Goal: Task Accomplishment & Management: Manage account settings

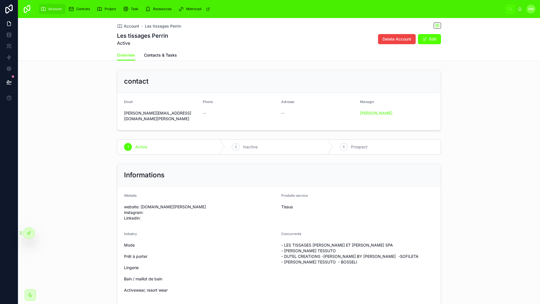
scroll to position [1, 0]
click at [90, 75] on div "contact Email [PERSON_NAME][EMAIL_ADDRESS][DOMAIN_NAME][PERSON_NAME] Phone -- A…" at bounding box center [279, 99] width 522 height 65
click at [458, 128] on div "contact Email [PERSON_NAME][EMAIL_ADDRESS][DOMAIN_NAME][PERSON_NAME] Phone -- A…" at bounding box center [279, 299] width 522 height 464
click at [465, 161] on div "Informations Website website: [DOMAIN_NAME][PERSON_NAME] instagram: Linkedin: P…" at bounding box center [279, 260] width 522 height 198
click at [7, 65] on link at bounding box center [9, 68] width 18 height 11
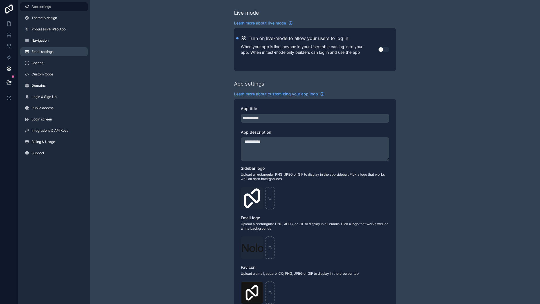
click at [44, 51] on span "Email settings" at bounding box center [43, 52] width 22 height 5
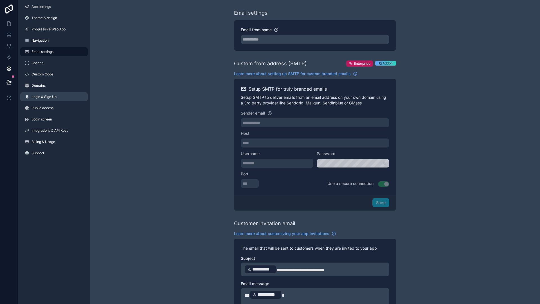
click at [50, 97] on span "Login & Sign Up" at bounding box center [44, 97] width 25 height 5
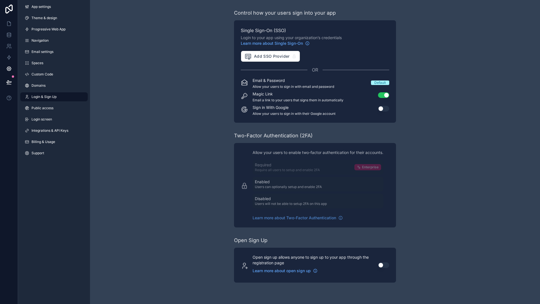
click at [429, 72] on div "Control how your users sign into your app Single Sign-On (SSO) Login to your ap…" at bounding box center [315, 146] width 450 height 292
click at [52, 27] on span "Progressive Web App" at bounding box center [49, 29] width 34 height 5
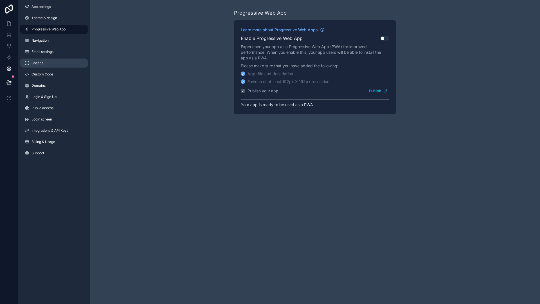
click at [39, 62] on span "Spaces" at bounding box center [38, 63] width 12 height 5
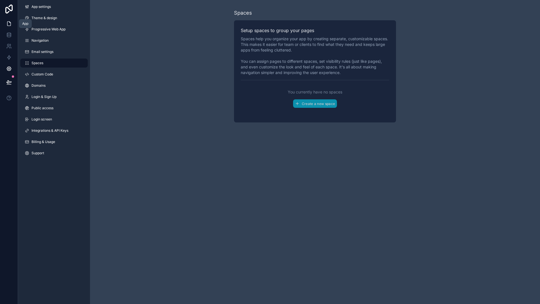
click at [12, 23] on link at bounding box center [9, 23] width 18 height 11
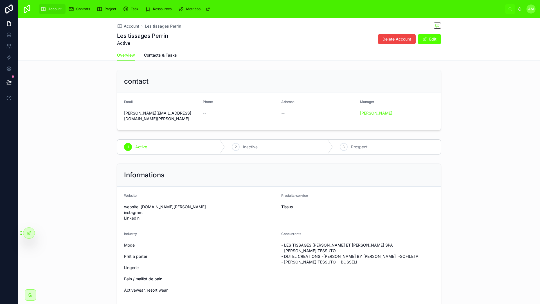
click at [204, 46] on div "Les tissages [PERSON_NAME] Active Delete Account Edit" at bounding box center [279, 39] width 324 height 15
click at [516, 128] on div "contact Email [PERSON_NAME][EMAIL_ADDRESS][DOMAIN_NAME][PERSON_NAME] Phone -- A…" at bounding box center [279, 300] width 522 height 464
click at [474, 105] on div "contact Email [PERSON_NAME][EMAIL_ADDRESS][DOMAIN_NAME][PERSON_NAME] Phone -- A…" at bounding box center [279, 100] width 522 height 65
click at [418, 81] on div "contact" at bounding box center [279, 81] width 310 height 9
click at [232, 57] on div "Overview Contacts & Tasks" at bounding box center [279, 55] width 324 height 11
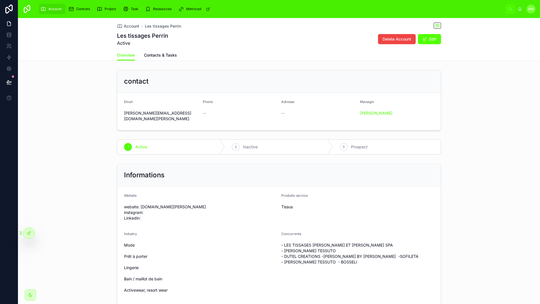
click at [260, 55] on div "Overview Contacts & Tasks" at bounding box center [279, 55] width 324 height 11
click at [270, 37] on div "Les tissages [PERSON_NAME] Active Delete Account Edit" at bounding box center [279, 39] width 324 height 15
click at [250, 43] on div "Les tissages [PERSON_NAME] Active Delete Account Edit" at bounding box center [279, 39] width 324 height 15
click at [12, 44] on link at bounding box center [9, 46] width 18 height 11
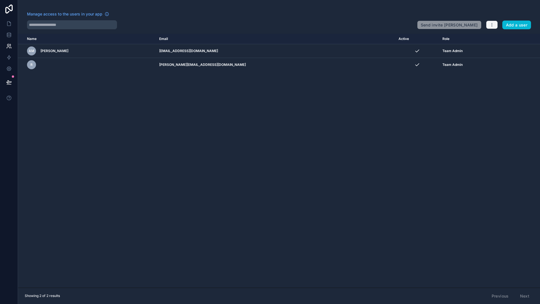
click at [493, 23] on icon "button" at bounding box center [492, 25] width 5 height 5
click at [377, 101] on div "Name Email Active Role [DOMAIN_NAME] AM [PERSON_NAME] [EMAIL_ADDRESS][DOMAIN_NA…" at bounding box center [279, 161] width 522 height 254
click at [491, 23] on icon "button" at bounding box center [492, 25] width 5 height 5
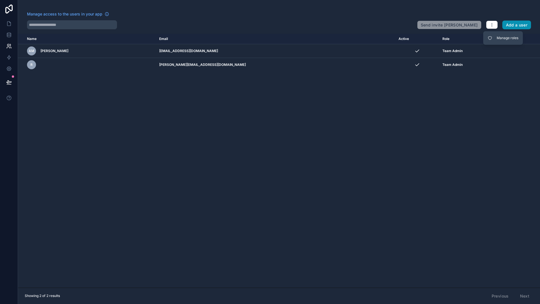
click at [507, 23] on button "Add a user" at bounding box center [517, 25] width 29 height 9
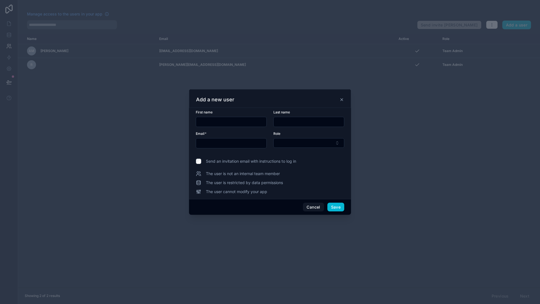
click at [240, 120] on input "text" at bounding box center [231, 122] width 70 height 8
click at [314, 207] on button "Cancel" at bounding box center [313, 207] width 21 height 9
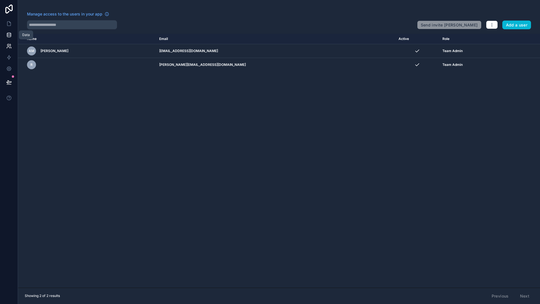
click at [14, 34] on link at bounding box center [9, 34] width 18 height 11
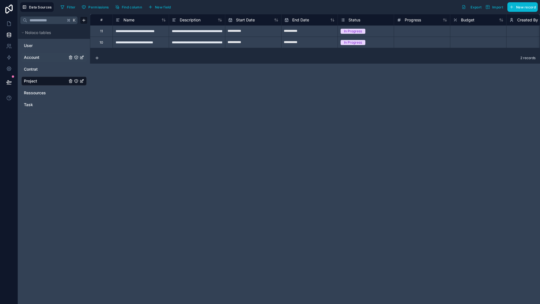
click at [33, 53] on div "Account" at bounding box center [53, 57] width 65 height 9
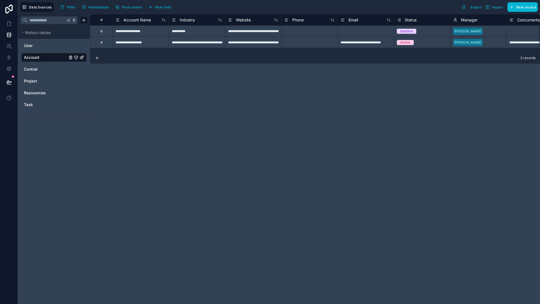
click at [170, 80] on div "**********" at bounding box center [315, 159] width 450 height 290
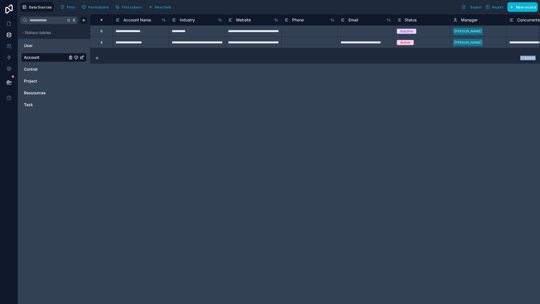
click at [170, 80] on div "**********" at bounding box center [315, 159] width 450 height 290
click at [32, 44] on span "User" at bounding box center [28, 46] width 9 height 6
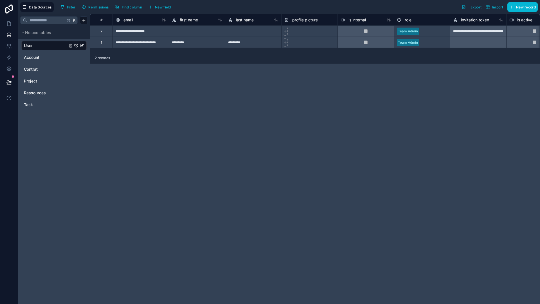
click at [147, 131] on div "**********" at bounding box center [315, 159] width 450 height 290
click at [221, 128] on div "**********" at bounding box center [315, 159] width 450 height 290
click at [228, 113] on div "**********" at bounding box center [315, 159] width 450 height 290
click at [138, 113] on div "**********" at bounding box center [315, 159] width 450 height 290
click at [9, 22] on icon at bounding box center [8, 24] width 3 height 4
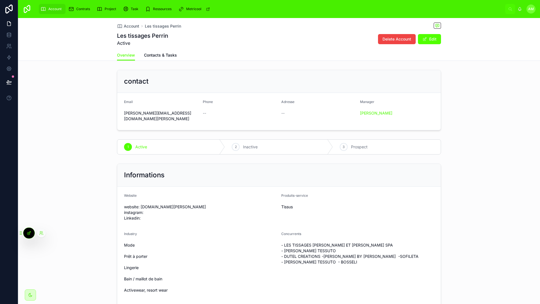
click at [30, 232] on icon at bounding box center [29, 233] width 5 height 5
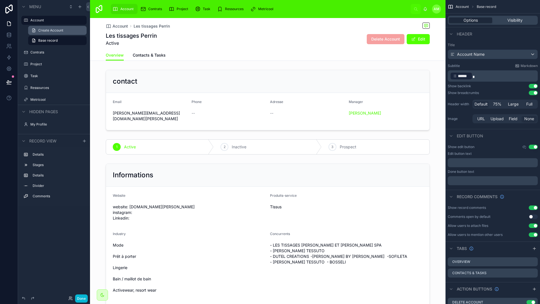
click at [51, 32] on span "Create Account" at bounding box center [50, 30] width 25 height 5
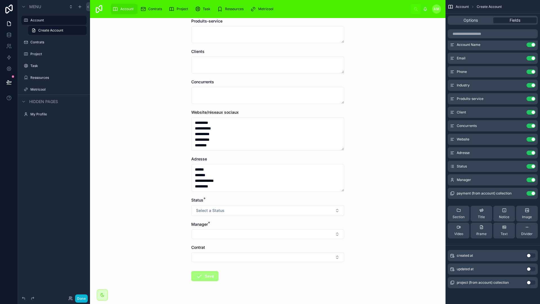
scroll to position [158, 0]
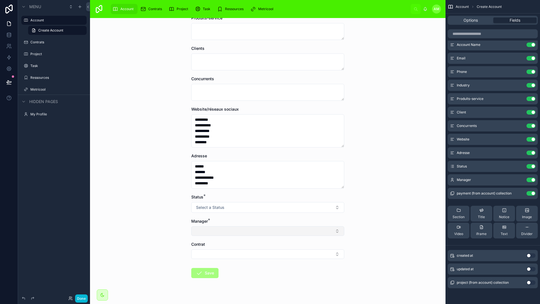
click at [198, 229] on button "Select Button" at bounding box center [267, 231] width 153 height 10
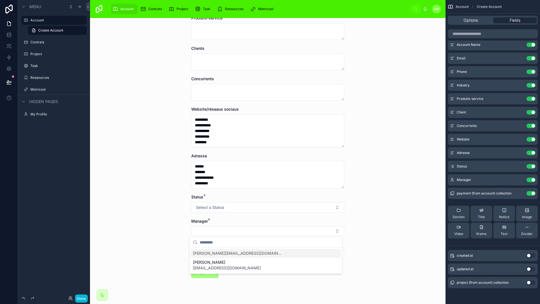
click at [216, 216] on form "**********" at bounding box center [267, 104] width 153 height 421
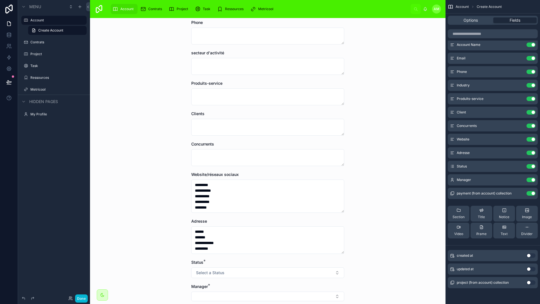
scroll to position [168, 0]
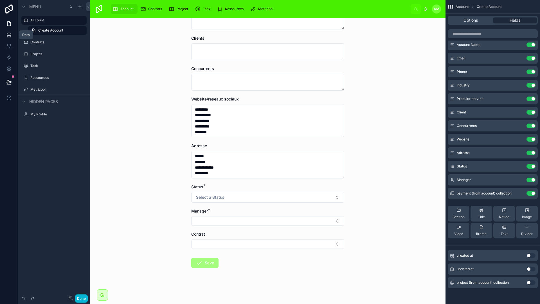
click at [10, 35] on icon at bounding box center [9, 35] width 6 height 6
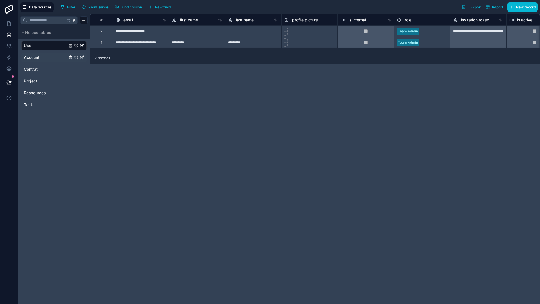
click at [43, 56] on link "Account" at bounding box center [45, 58] width 43 height 6
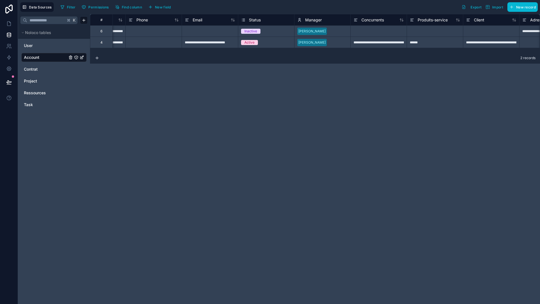
scroll to position [0, 186]
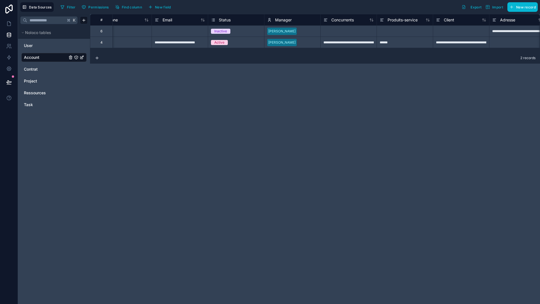
click at [285, 19] on span "Manager" at bounding box center [283, 20] width 17 height 6
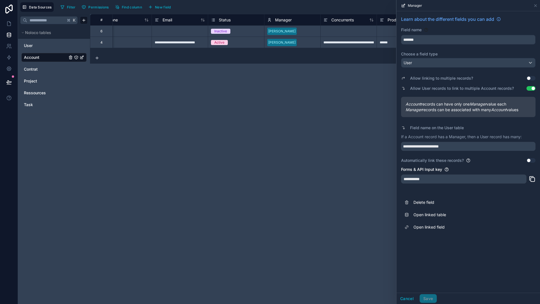
click at [217, 94] on div "**********" at bounding box center [315, 159] width 450 height 290
click at [534, 6] on icon at bounding box center [536, 5] width 5 height 5
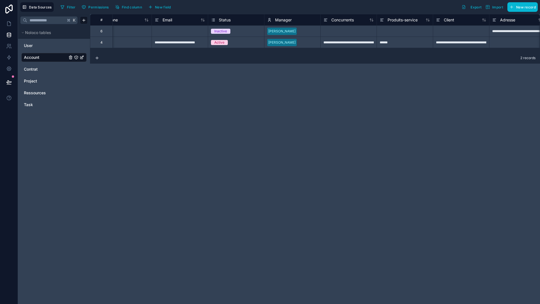
click at [284, 17] on div "Manager" at bounding box center [279, 20] width 24 height 7
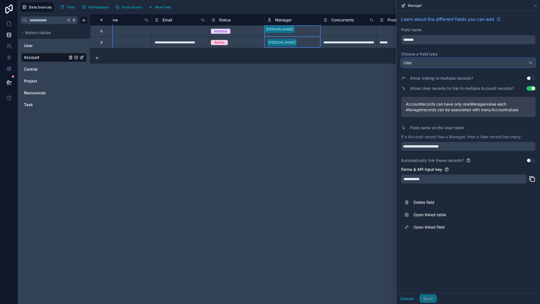
click at [451, 64] on div "User" at bounding box center [469, 62] width 134 height 9
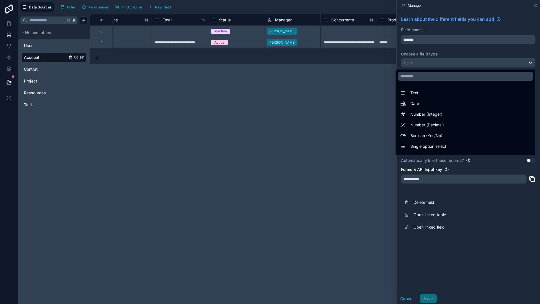
click at [351, 83] on div "**********" at bounding box center [315, 159] width 450 height 290
click at [308, 84] on div "**********" at bounding box center [315, 159] width 450 height 290
click at [164, 7] on span "New field" at bounding box center [163, 7] width 16 height 4
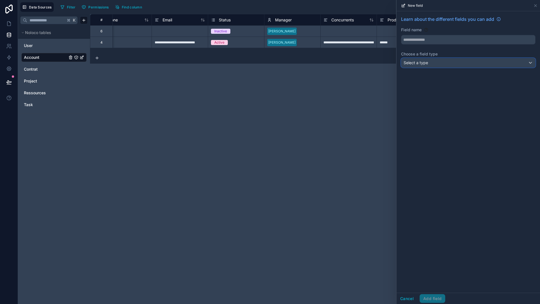
click at [436, 61] on div "Select a type" at bounding box center [469, 62] width 134 height 9
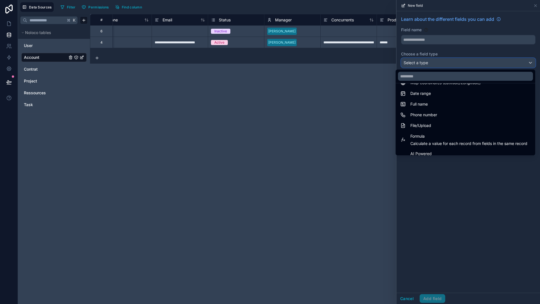
scroll to position [163, 0]
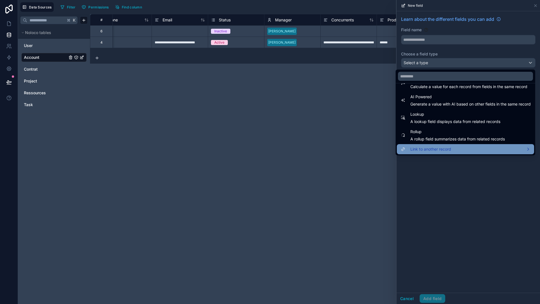
click at [439, 146] on span "Link to another record" at bounding box center [431, 149] width 41 height 7
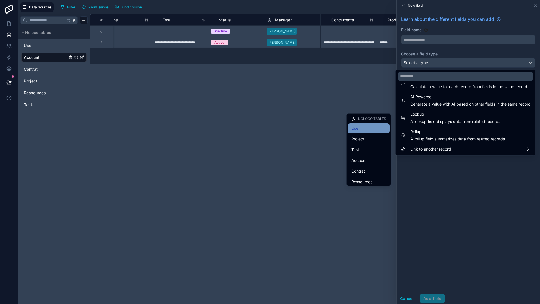
click at [364, 128] on div "User" at bounding box center [369, 128] width 35 height 7
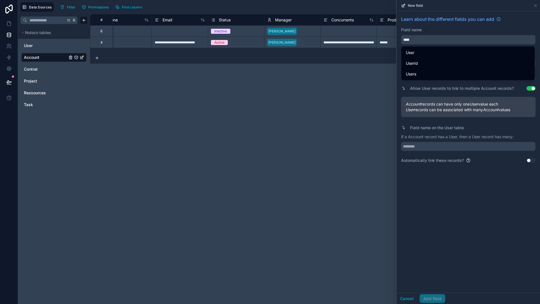
drag, startPoint x: 418, startPoint y: 38, endPoint x: 386, endPoint y: 38, distance: 32.4
click at [386, 38] on div "**********" at bounding box center [279, 152] width 522 height 304
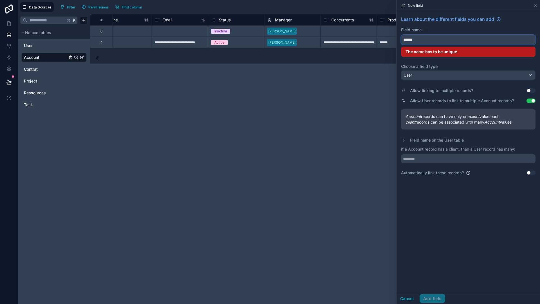
click at [431, 44] on button "******" at bounding box center [468, 40] width 135 height 10
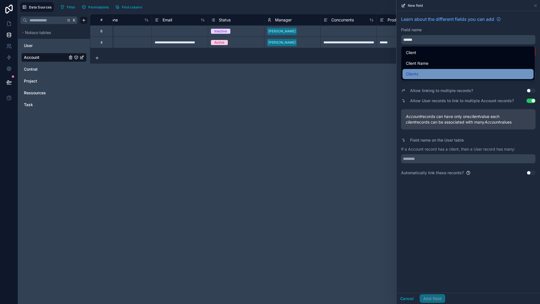
click at [416, 69] on div "Clients" at bounding box center [468, 74] width 131 height 10
type input "*******"
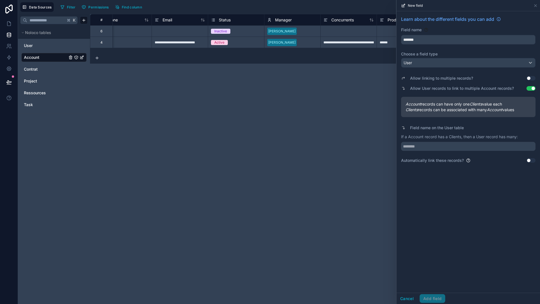
click at [483, 79] on div "Allow linking to multiple records? Use setting" at bounding box center [468, 78] width 135 height 8
click at [532, 77] on button "Use setting" at bounding box center [531, 78] width 9 height 5
click at [480, 146] on input "text" at bounding box center [468, 146] width 135 height 9
click at [529, 162] on button "Use setting" at bounding box center [531, 160] width 9 height 5
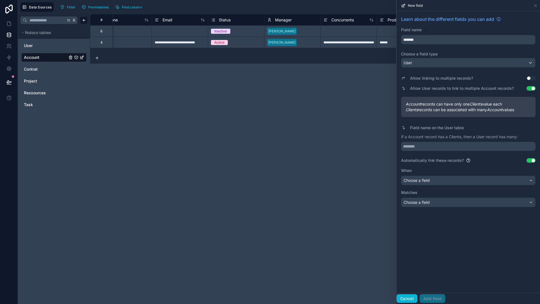
click at [406, 296] on button "Cancel" at bounding box center [407, 298] width 21 height 9
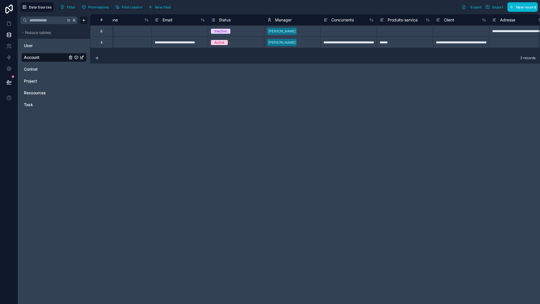
click at [285, 23] on div "Manager" at bounding box center [292, 19] width 56 height 11
click at [281, 19] on span "Manager" at bounding box center [283, 20] width 17 height 6
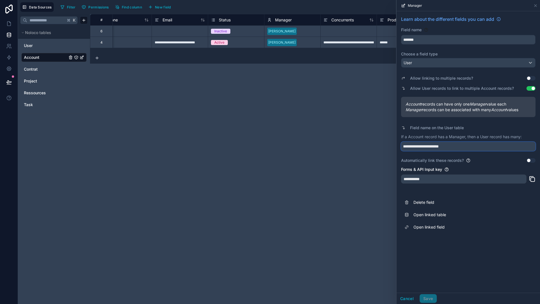
click at [462, 146] on input "**********" at bounding box center [468, 146] width 135 height 9
click at [487, 122] on div "**********" at bounding box center [468, 116] width 135 height 93
click at [454, 181] on div "**********" at bounding box center [464, 179] width 126 height 9
click at [459, 178] on div "**********" at bounding box center [464, 179] width 126 height 9
click at [422, 178] on div "**********" at bounding box center [464, 179] width 126 height 9
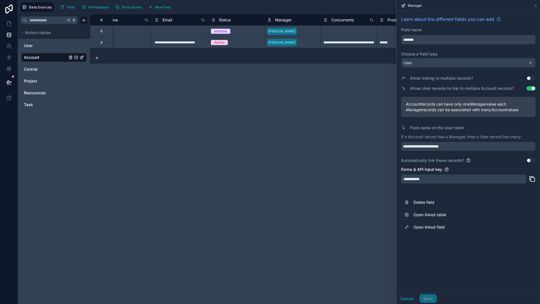
click at [329, 125] on div "**********" at bounding box center [315, 159] width 450 height 290
click at [160, 6] on span "New field" at bounding box center [163, 7] width 16 height 4
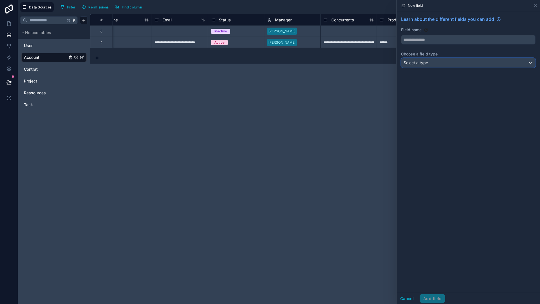
click at [435, 62] on div "Select a type" at bounding box center [469, 62] width 134 height 9
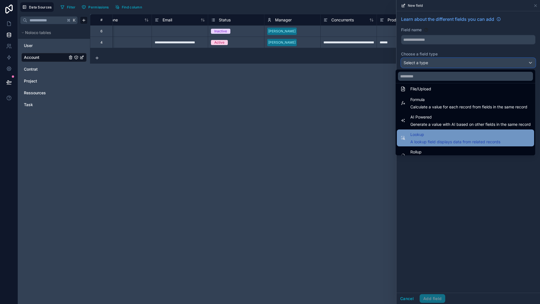
scroll to position [144, 0]
click at [442, 132] on span "Lookup" at bounding box center [456, 134] width 90 height 7
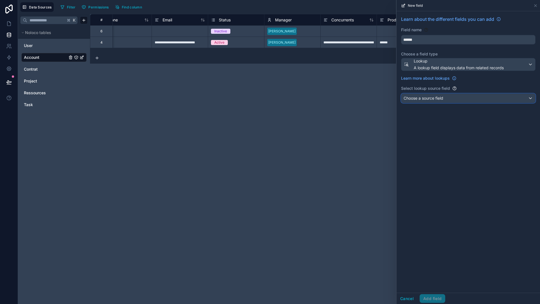
click at [456, 99] on div "Choose a source field" at bounding box center [469, 98] width 134 height 9
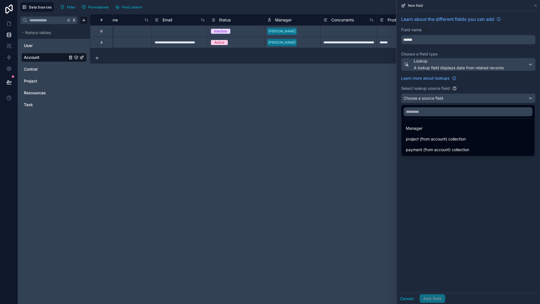
click at [441, 169] on div at bounding box center [469, 152] width 144 height 304
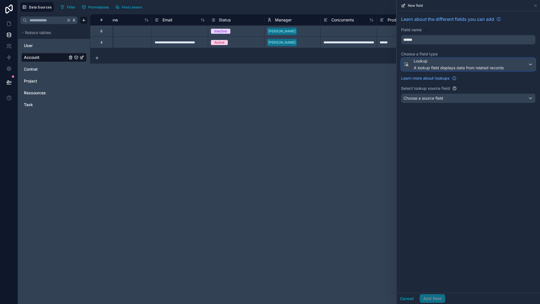
click at [434, 70] on span "A lookup field displays data from related records" at bounding box center [459, 68] width 90 height 6
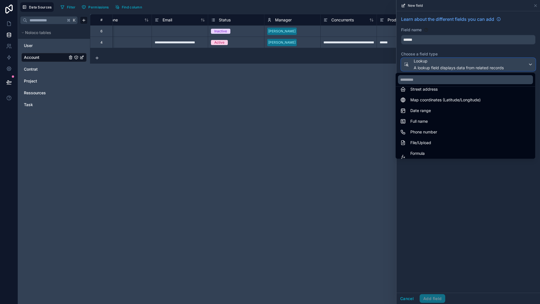
scroll to position [163, 0]
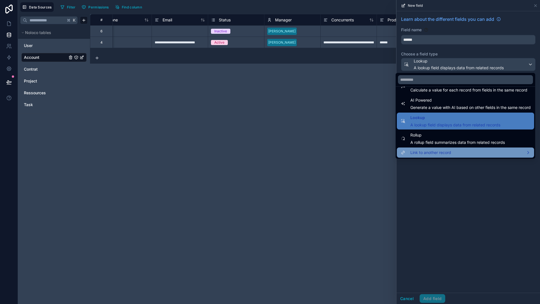
click at [434, 151] on span "Link to another record" at bounding box center [431, 152] width 41 height 7
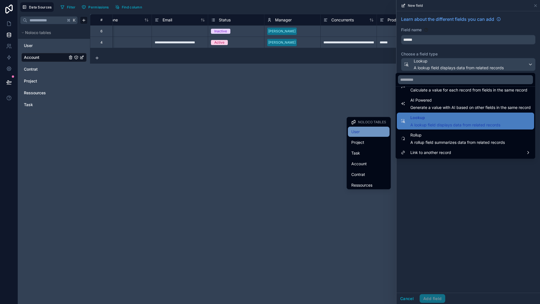
click at [363, 136] on div "User" at bounding box center [369, 132] width 42 height 10
type input "****"
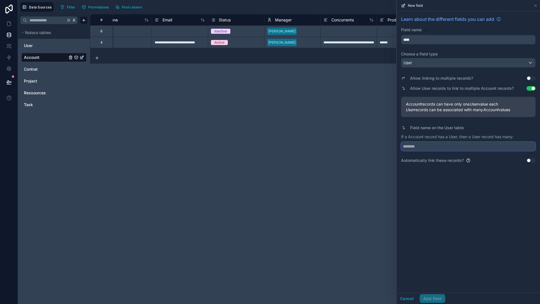
click at [455, 145] on input "text" at bounding box center [468, 146] width 135 height 9
click at [464, 187] on div "Learn about the different fields you can add Field name **** Choose a field typ…" at bounding box center [469, 151] width 144 height 281
click at [482, 104] on span "Account records can have only one User value each" at bounding box center [469, 104] width 126 height 6
click at [442, 144] on input "text" at bounding box center [468, 146] width 135 height 9
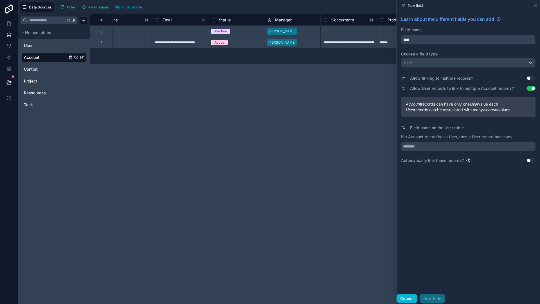
click at [407, 294] on button "Cancel" at bounding box center [407, 298] width 21 height 9
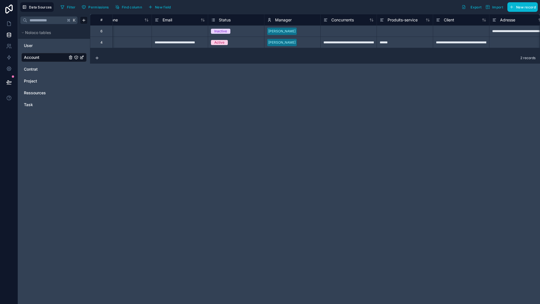
click at [282, 23] on span "Manager" at bounding box center [283, 20] width 17 height 6
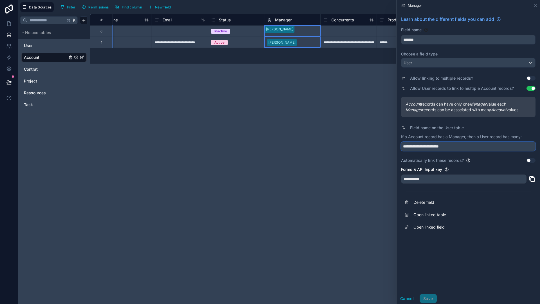
click at [468, 148] on input "**********" at bounding box center [468, 146] width 135 height 9
click at [467, 169] on div "Forms & API Input key" at bounding box center [468, 170] width 135 height 6
click at [465, 169] on div "Forms & API Input key" at bounding box center [468, 170] width 135 height 6
click at [423, 176] on div "**********" at bounding box center [464, 179] width 126 height 9
click at [434, 180] on div "**********" at bounding box center [464, 179] width 126 height 9
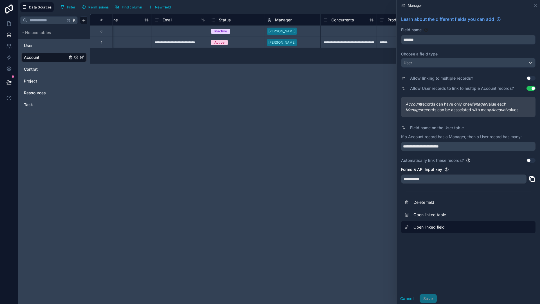
click at [432, 226] on link "Open linked field" at bounding box center [468, 227] width 135 height 12
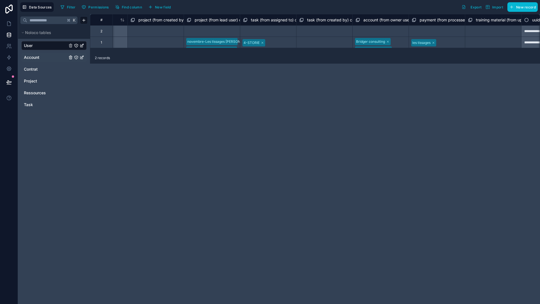
scroll to position [0, 739]
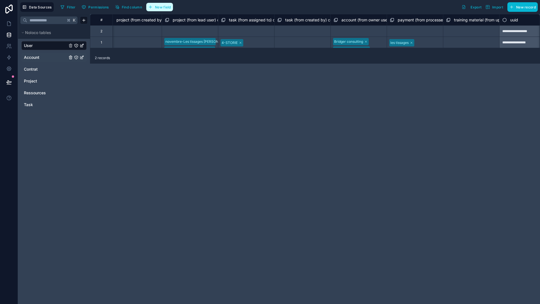
click at [159, 5] on span "New field" at bounding box center [163, 7] width 16 height 4
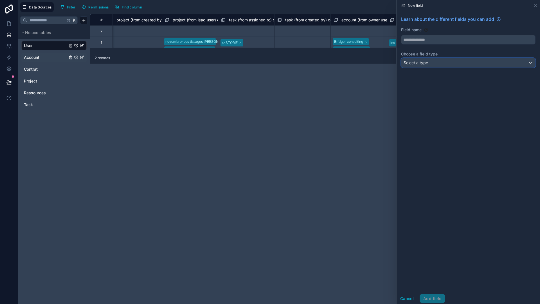
click at [435, 60] on div "Select a type" at bounding box center [469, 62] width 134 height 9
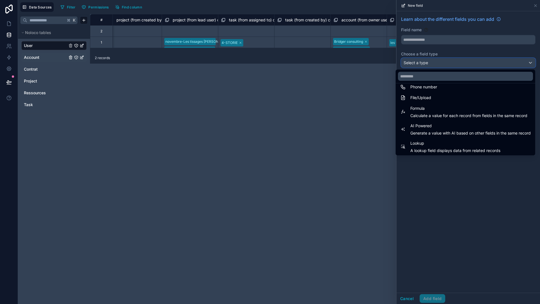
scroll to position [163, 0]
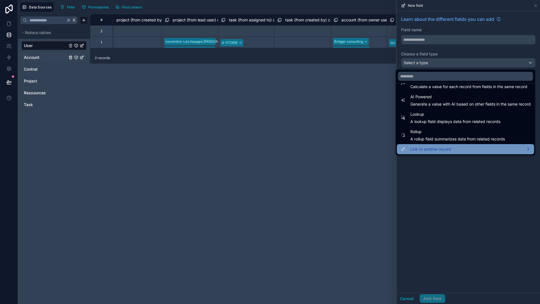
click at [444, 150] on span "Link to another record" at bounding box center [431, 149] width 41 height 7
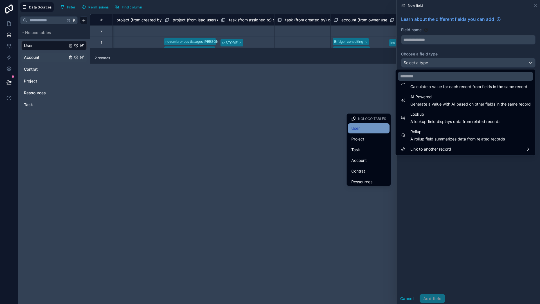
click at [366, 133] on div "User" at bounding box center [369, 128] width 42 height 10
type input "****"
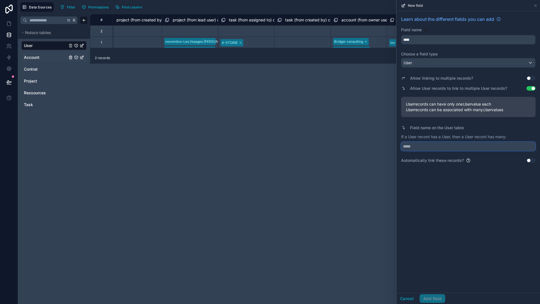
click at [485, 144] on input "text" at bounding box center [468, 146] width 135 height 9
click at [408, 294] on button "Cancel" at bounding box center [407, 298] width 21 height 9
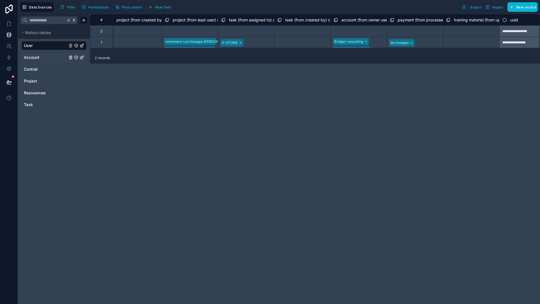
click at [44, 57] on link "Account" at bounding box center [45, 58] width 43 height 6
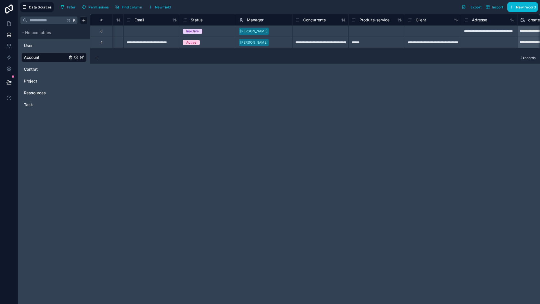
scroll to position [0, 226]
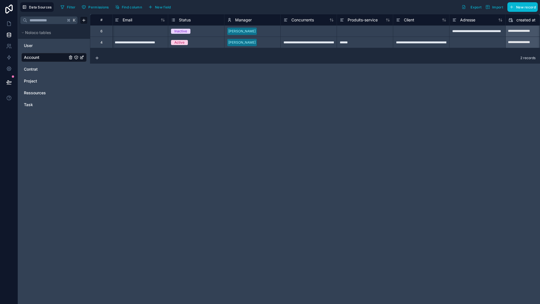
click at [243, 20] on span "Manager" at bounding box center [243, 20] width 17 height 6
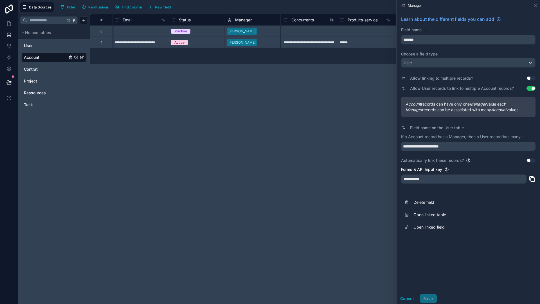
click at [279, 95] on div "**********" at bounding box center [315, 159] width 450 height 290
click at [340, 94] on div "**********" at bounding box center [315, 159] width 450 height 290
click at [294, 83] on div "**********" at bounding box center [315, 159] width 450 height 290
click at [536, 6] on icon at bounding box center [536, 5] width 5 height 5
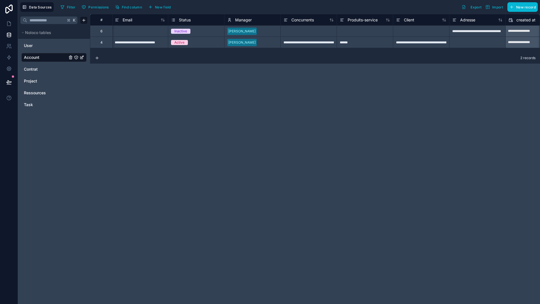
click at [292, 126] on div "**********" at bounding box center [315, 159] width 450 height 290
click at [243, 115] on div "**********" at bounding box center [315, 159] width 450 height 290
click at [9, 22] on icon at bounding box center [8, 24] width 3 height 4
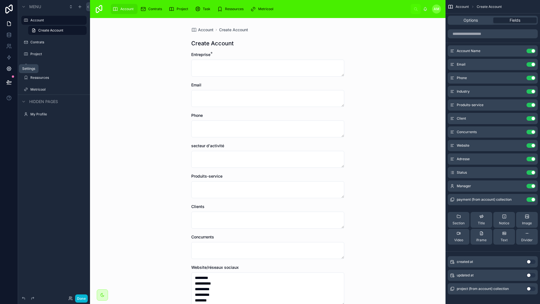
click at [10, 67] on icon at bounding box center [9, 69] width 4 height 4
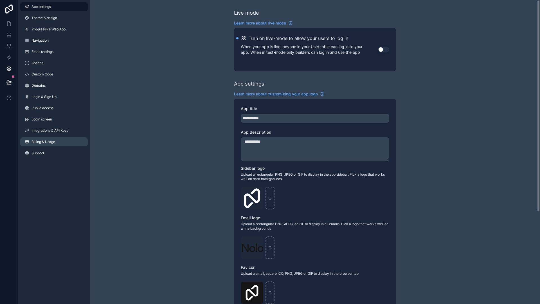
click at [48, 141] on span "Billing & Usage" at bounding box center [44, 142] width 24 height 5
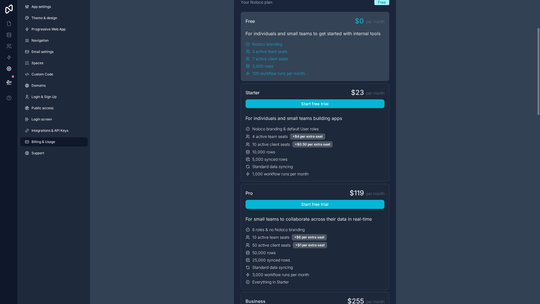
scroll to position [95, 0]
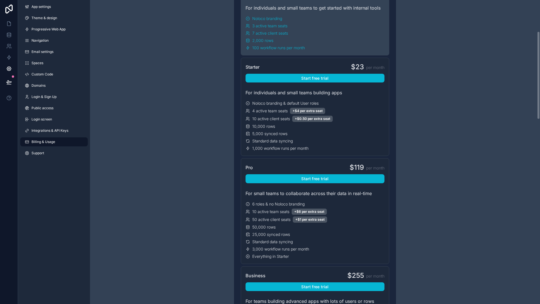
scroll to position [123, 0]
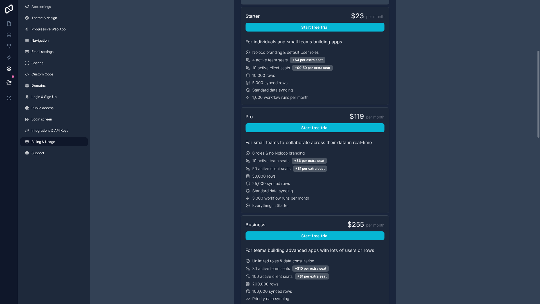
scroll to position [173, 0]
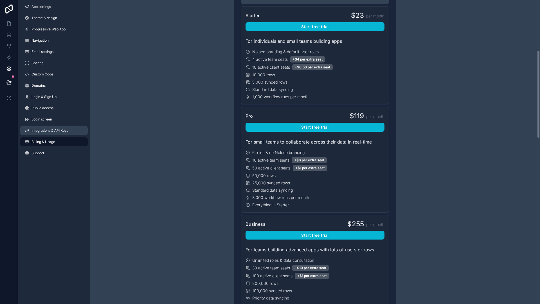
click at [64, 132] on span "Integrations & API Keys" at bounding box center [50, 130] width 37 height 5
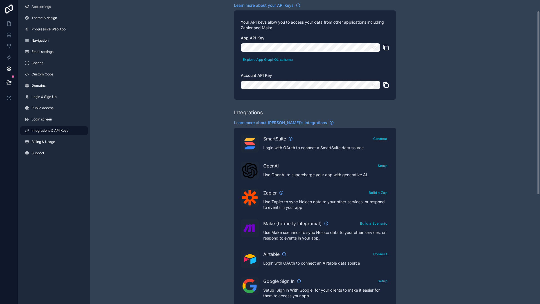
scroll to position [198, 0]
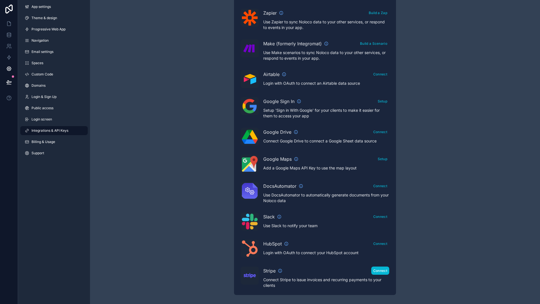
click at [378, 274] on button "Connect" at bounding box center [381, 271] width 18 height 8
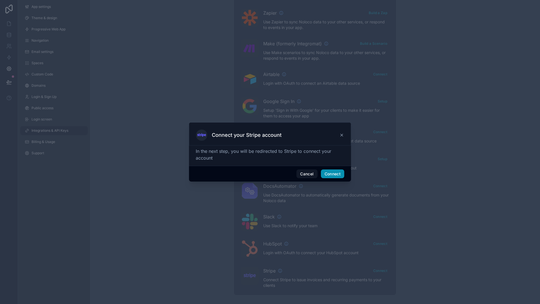
click at [338, 176] on button "Connect" at bounding box center [332, 173] width 23 height 9
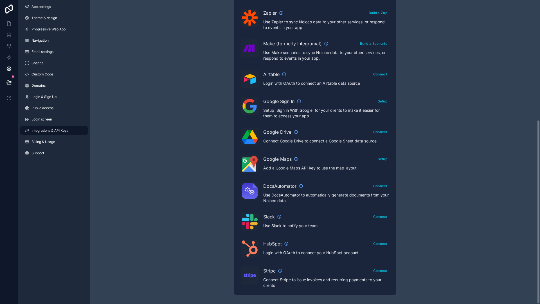
click at [150, 108] on div "Integrations & API Keys Learn more about your API keys Your API keys allow you …" at bounding box center [315, 53] width 450 height 502
click at [9, 22] on icon at bounding box center [8, 24] width 3 height 4
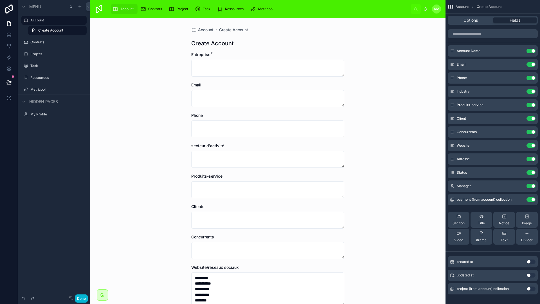
click at [135, 61] on div "**********" at bounding box center [268, 161] width 356 height 286
click at [44, 43] on label "Contrats" at bounding box center [52, 42] width 45 height 5
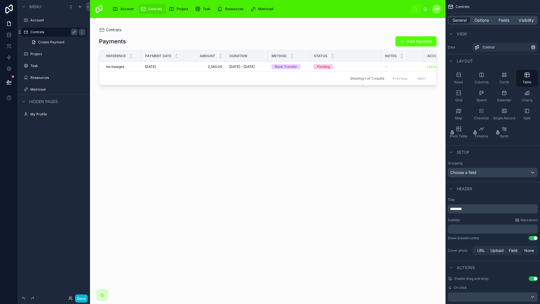
click at [237, 128] on div at bounding box center [268, 157] width 356 height 279
click at [434, 10] on span "AM" at bounding box center [437, 9] width 6 height 5
click at [437, 10] on span "AM" at bounding box center [437, 9] width 6 height 5
click at [53, 115] on label "My Profile" at bounding box center [52, 114] width 45 height 5
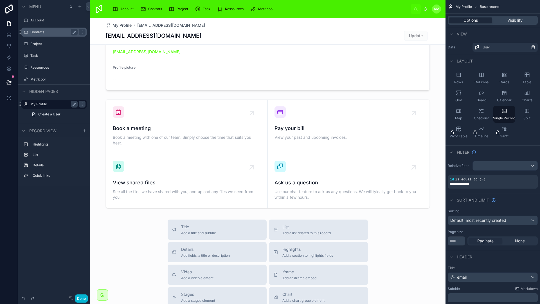
scroll to position [144, 0]
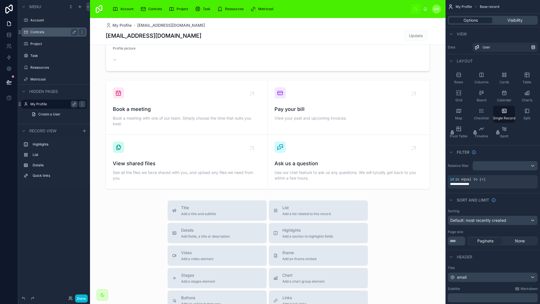
click at [287, 108] on div at bounding box center [268, 160] width 356 height 572
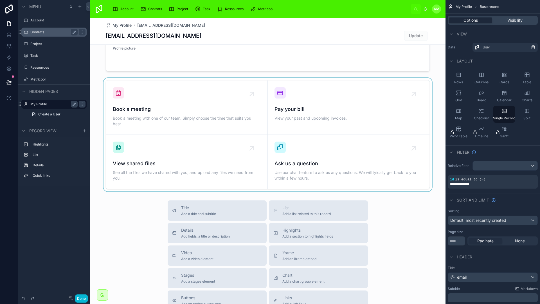
click at [294, 107] on div at bounding box center [268, 134] width 356 height 113
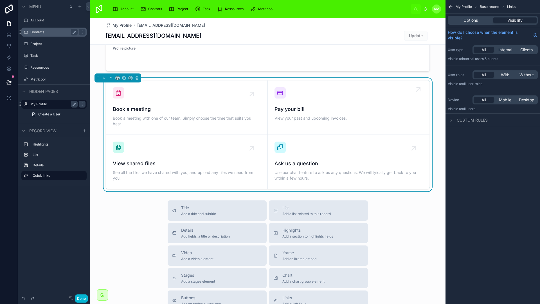
click at [416, 92] on icon at bounding box center [418, 89] width 9 height 9
click at [416, 91] on icon at bounding box center [418, 89] width 9 height 9
click at [467, 21] on span "Options" at bounding box center [471, 20] width 14 height 6
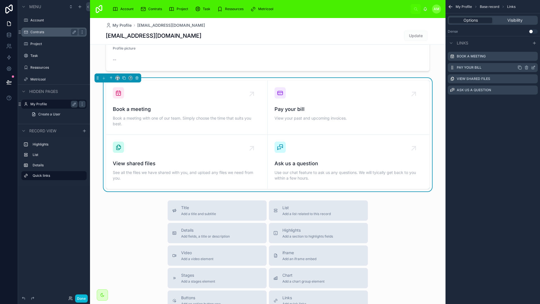
click at [532, 67] on icon "scrollable content" at bounding box center [533, 68] width 3 height 3
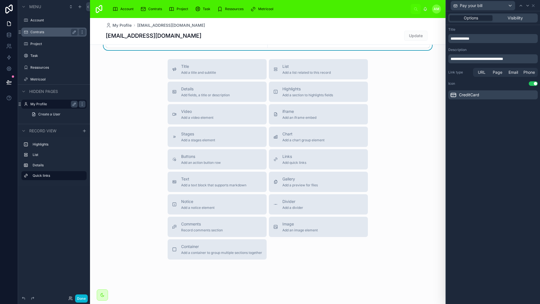
scroll to position [286, 0]
click at [282, 254] on div "Title Add a title and subtitle List Add a list related to this record Details A…" at bounding box center [267, 159] width 209 height 200
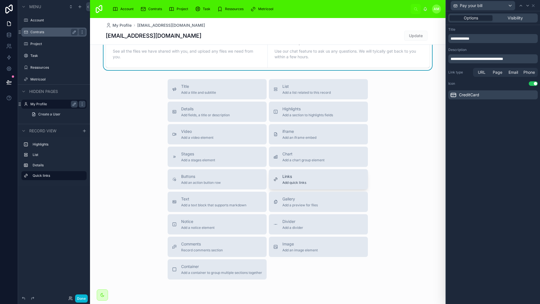
scroll to position [265, 0]
click at [117, 156] on div "Title Add a title and subtitle List Add a list related to this record Details A…" at bounding box center [268, 179] width 356 height 200
click at [10, 69] on icon at bounding box center [9, 69] width 4 height 4
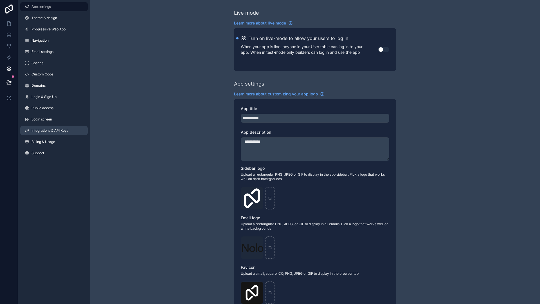
click at [44, 133] on link "Integrations & API Keys" at bounding box center [54, 130] width 68 height 9
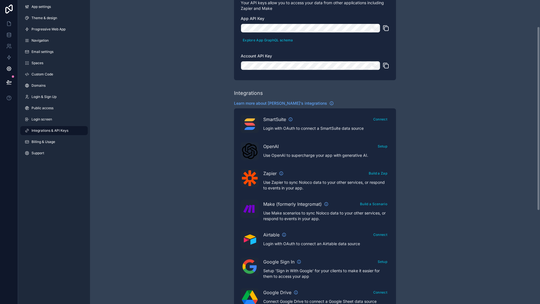
scroll to position [198, 0]
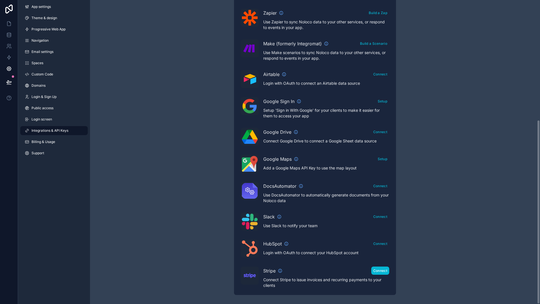
click at [380, 271] on button "Connect" at bounding box center [381, 271] width 18 height 8
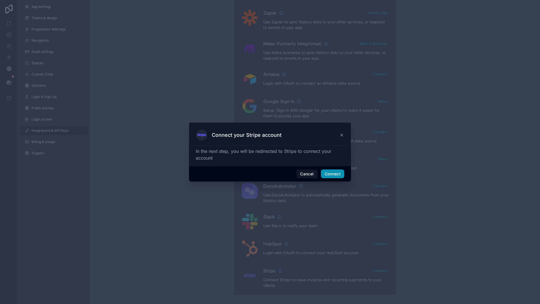
click at [326, 170] on button "Connect" at bounding box center [332, 173] width 23 height 9
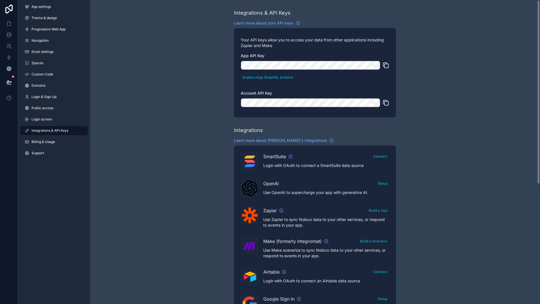
click at [412, 160] on div "Integrations & API Keys Learn more about your API keys Your API keys allow you …" at bounding box center [315, 251] width 450 height 502
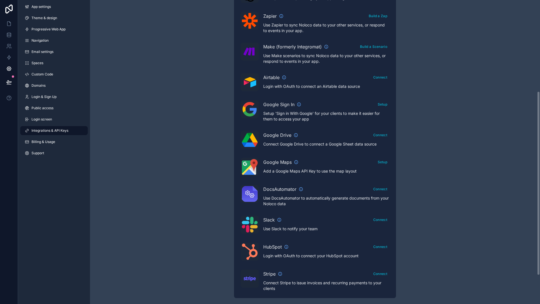
scroll to position [198, 0]
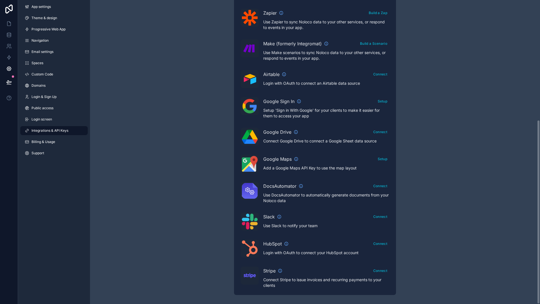
click at [417, 220] on div "Integrations & API Keys Learn more about your API keys Your API keys allow you …" at bounding box center [315, 53] width 450 height 502
click at [382, 270] on button "Connect" at bounding box center [381, 271] width 18 height 8
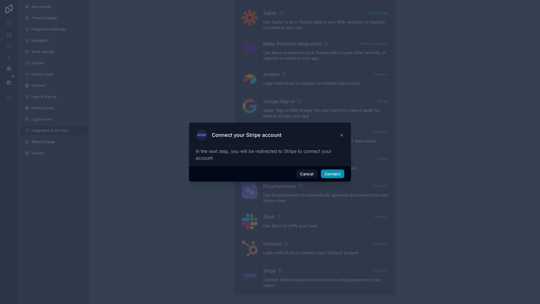
click at [335, 173] on button "Connect" at bounding box center [332, 173] width 23 height 9
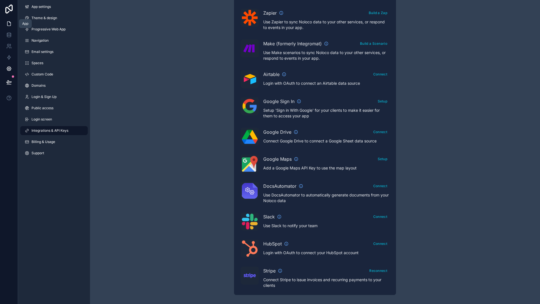
click at [13, 27] on link at bounding box center [9, 23] width 18 height 11
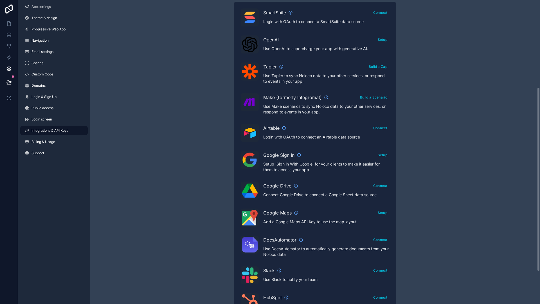
scroll to position [198, 0]
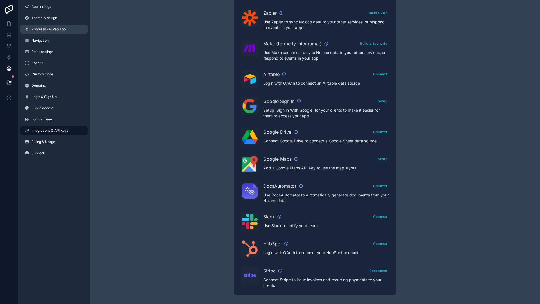
click at [40, 31] on span "Progressive Web App" at bounding box center [49, 29] width 34 height 5
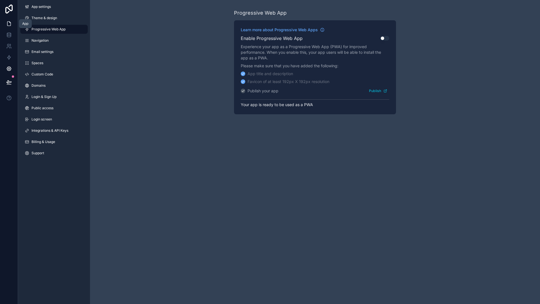
click at [7, 25] on icon at bounding box center [9, 24] width 6 height 6
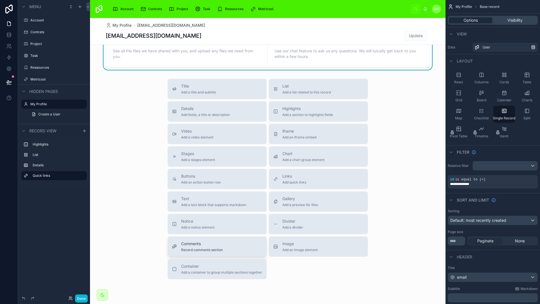
scroll to position [286, 0]
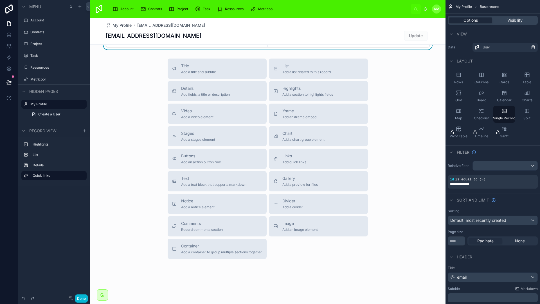
click at [302, 247] on div "Title Add a title and subtitle List Add a list related to this record Details A…" at bounding box center [267, 159] width 209 height 200
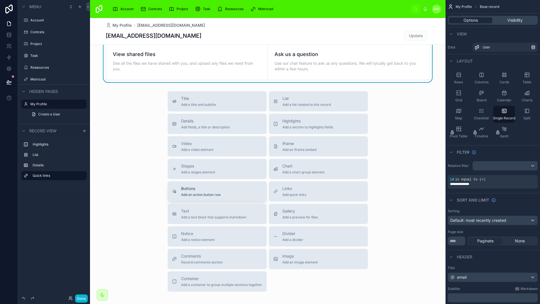
scroll to position [240, 0]
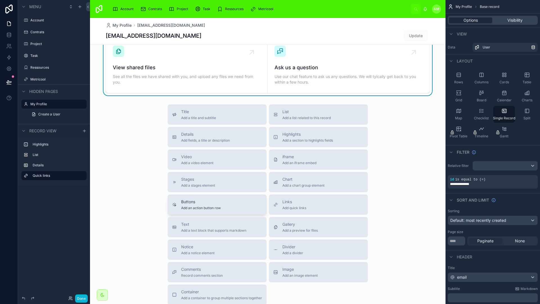
click at [219, 206] on div "Buttons Add an action button row" at bounding box center [217, 204] width 90 height 11
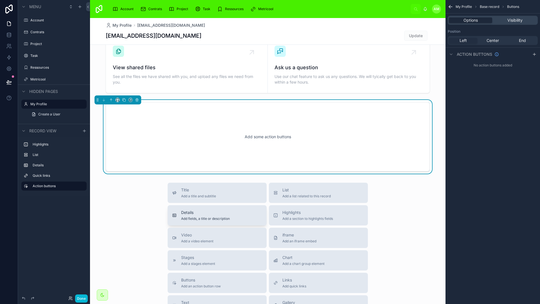
scroll to position [216, 0]
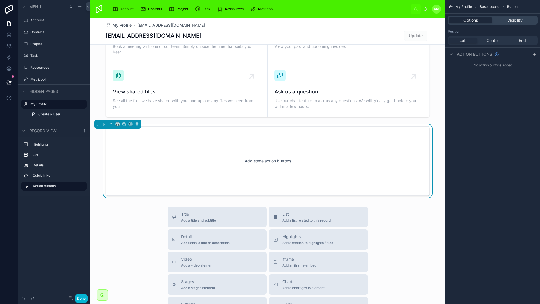
drag, startPoint x: 404, startPoint y: 212, endPoint x: 399, endPoint y: 210, distance: 5.3
click at [404, 211] on div "Title Add a title and subtitle List Add a list related to this record Details A…" at bounding box center [268, 307] width 356 height 200
click at [207, 237] on span "Details" at bounding box center [205, 237] width 49 height 6
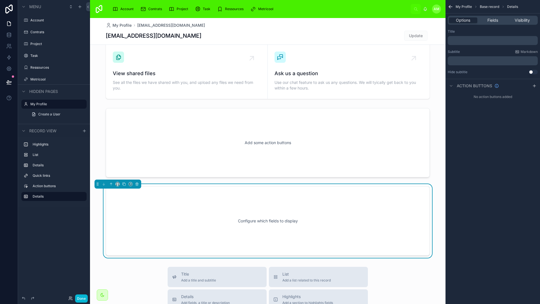
scroll to position [294, 0]
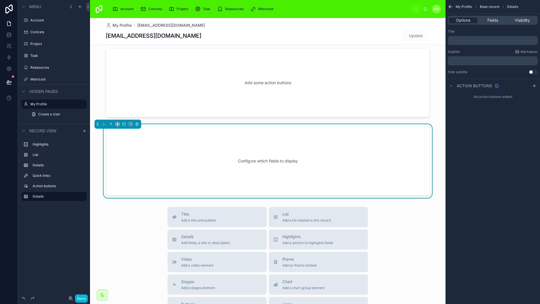
click at [472, 39] on p "﻿" at bounding box center [493, 40] width 87 height 5
click at [491, 170] on div "My Profile Base record Details Options Fields Visibility Title ﻿ Subtitle Markd…" at bounding box center [493, 152] width 95 height 304
click at [489, 20] on span "Fields" at bounding box center [493, 20] width 11 height 6
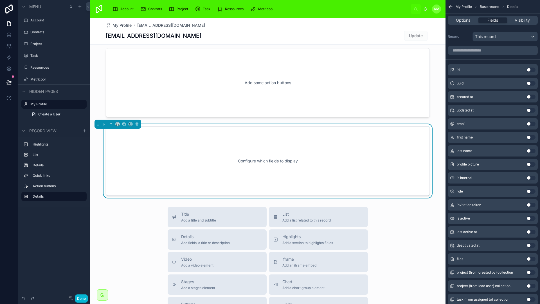
drag, startPoint x: 371, startPoint y: 154, endPoint x: 373, endPoint y: 156, distance: 3.4
click at [371, 154] on div "Configure which fields to display" at bounding box center [268, 161] width 306 height 51
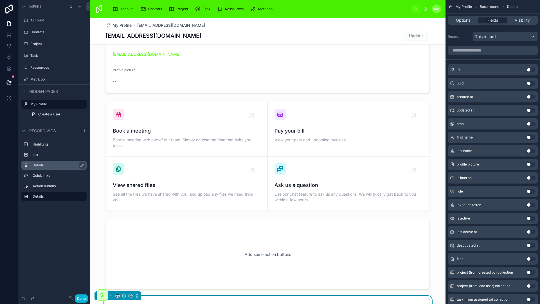
click at [42, 162] on div "Details" at bounding box center [59, 165] width 52 height 7
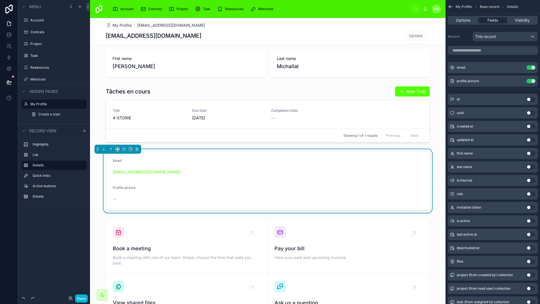
scroll to position [0, 0]
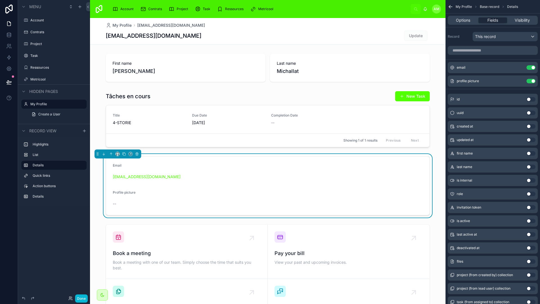
click at [436, 10] on span "AM" at bounding box center [437, 9] width 6 height 5
click at [8, 69] on icon at bounding box center [8, 68] width 1 height 1
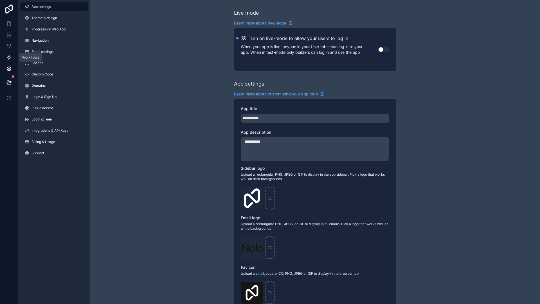
click at [9, 59] on icon at bounding box center [9, 58] width 6 height 6
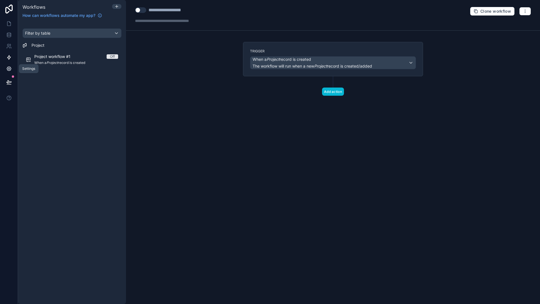
click at [6, 66] on icon at bounding box center [9, 69] width 6 height 6
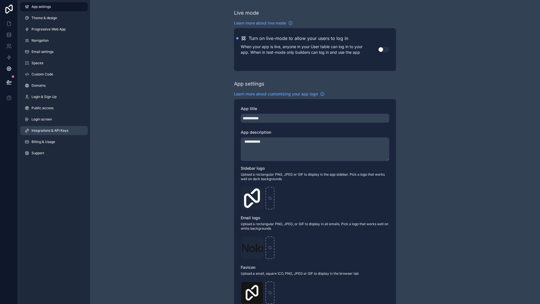
click at [48, 131] on span "Integrations & API Keys" at bounding box center [50, 130] width 37 height 5
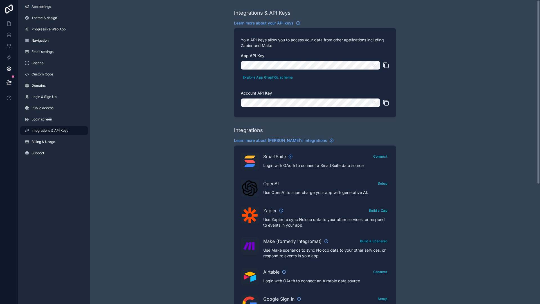
scroll to position [198, 0]
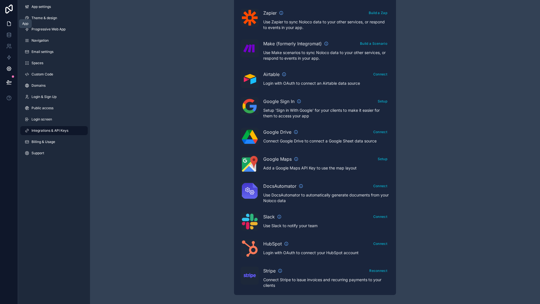
click at [10, 24] on icon at bounding box center [9, 24] width 6 height 6
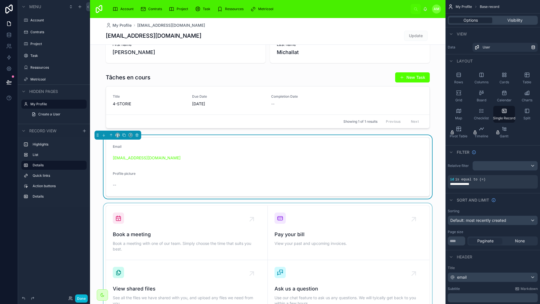
scroll to position [22, 0]
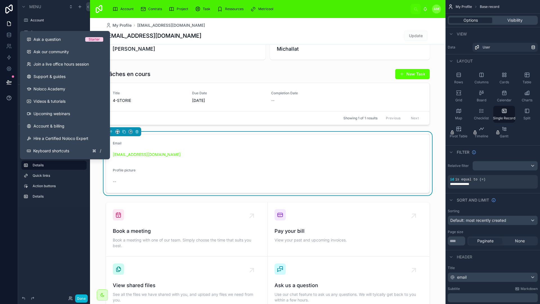
click at [10, 96] on icon at bounding box center [9, 98] width 4 height 4
click at [55, 76] on span "Support & guides" at bounding box center [49, 77] width 32 height 6
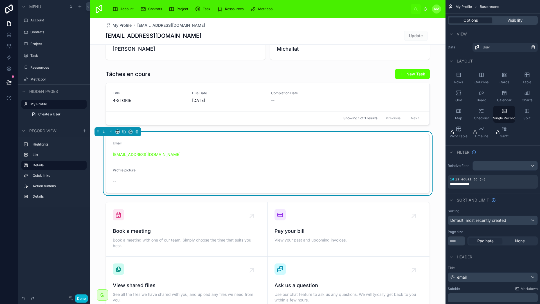
click at [287, 178] on form "Email [EMAIL_ADDRESS][DOMAIN_NAME] Profile picture --" at bounding box center [268, 163] width 324 height 59
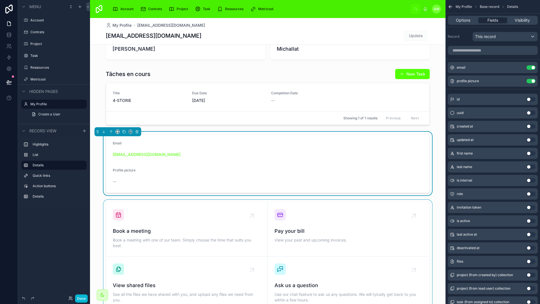
click at [302, 210] on div at bounding box center [268, 256] width 356 height 113
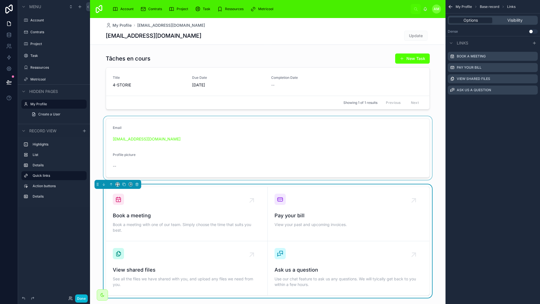
scroll to position [56, 0]
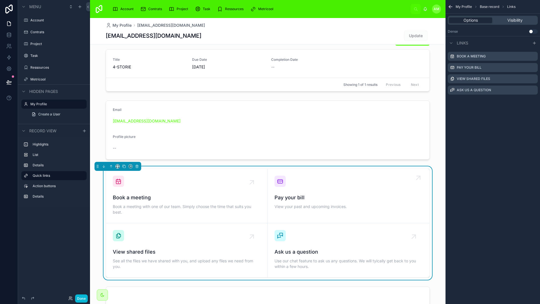
click at [323, 181] on div "Pay your bill View your past and upcoming invoices." at bounding box center [349, 193] width 148 height 35
click at [533, 68] on icon "scrollable content" at bounding box center [533, 67] width 5 height 5
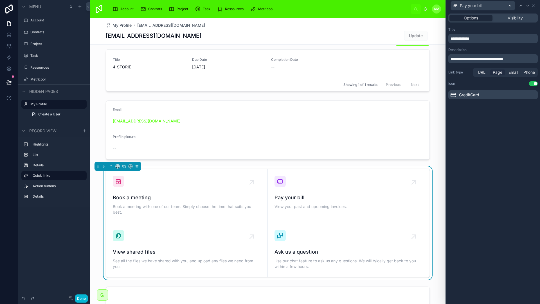
click at [500, 72] on span "Page" at bounding box center [498, 73] width 10 height 6
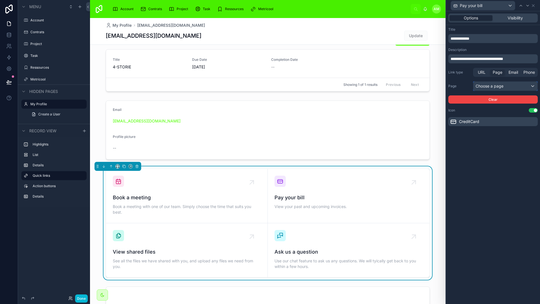
click at [504, 87] on div "Choose a page" at bounding box center [506, 86] width 64 height 9
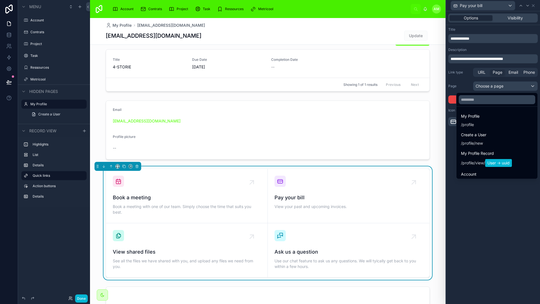
click at [494, 222] on div at bounding box center [493, 152] width 94 height 304
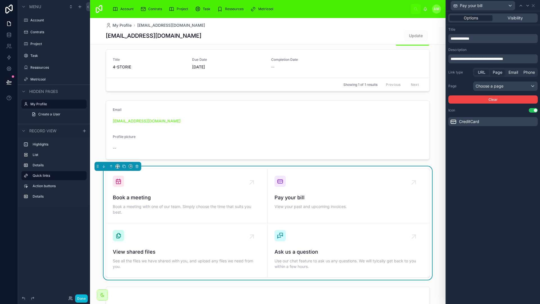
click at [484, 71] on span "URL" at bounding box center [482, 73] width 8 height 6
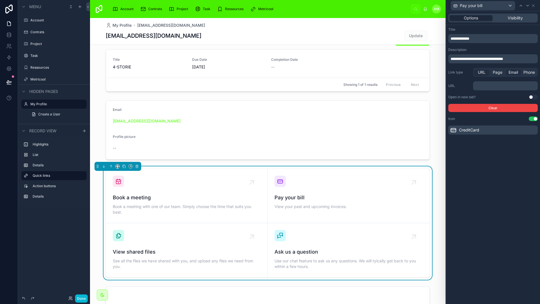
click at [514, 73] on span "Email" at bounding box center [514, 73] width 10 height 6
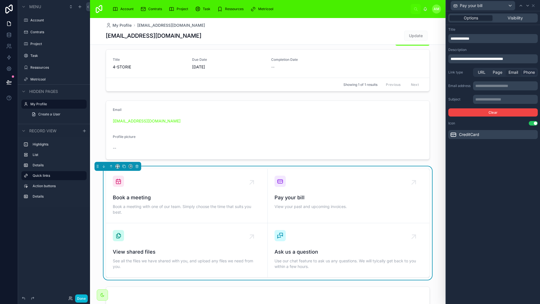
click at [529, 73] on span "Phone" at bounding box center [530, 73] width 12 height 6
click at [513, 72] on span "Email" at bounding box center [514, 73] width 10 height 6
click at [482, 73] on span "URL" at bounding box center [482, 73] width 8 height 6
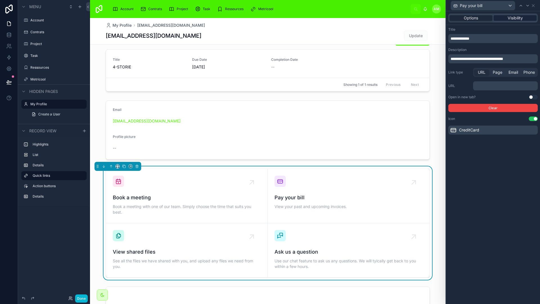
click at [515, 20] on span "Visibility" at bounding box center [515, 18] width 15 height 6
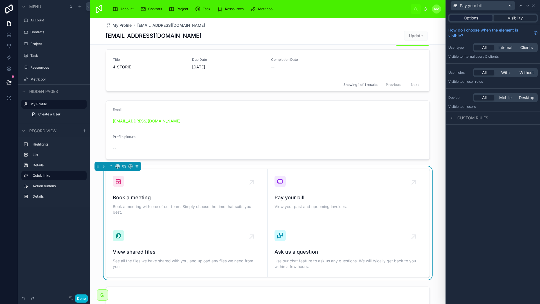
click at [476, 19] on span "Options" at bounding box center [471, 18] width 14 height 6
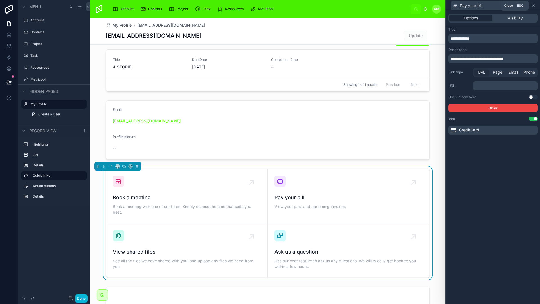
click at [534, 6] on icon at bounding box center [534, 6] width 2 height 2
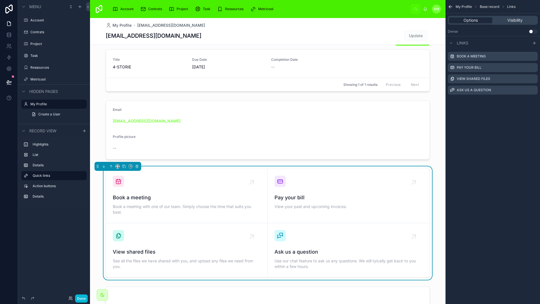
click at [448, 5] on icon "scrollable content" at bounding box center [451, 7] width 6 height 6
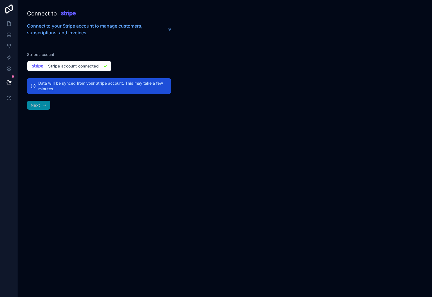
click at [59, 84] on h2 "Data will be synced from your Stripe account. This may take a few minutes." at bounding box center [102, 85] width 129 height 11
click at [112, 86] on h2 "Data will be synced from your Stripe account. This may take a few minutes." at bounding box center [102, 85] width 129 height 11
